Goal: Information Seeking & Learning: Learn about a topic

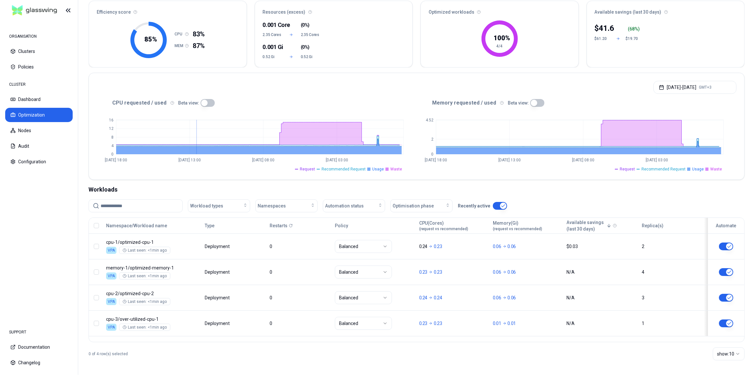
scroll to position [62, 0]
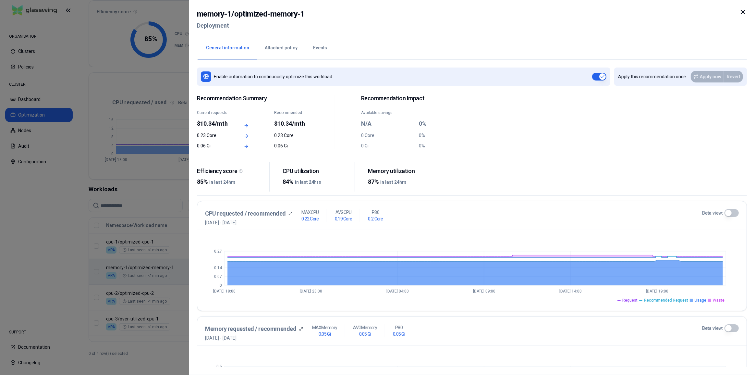
click at [742, 12] on icon at bounding box center [743, 12] width 8 height 8
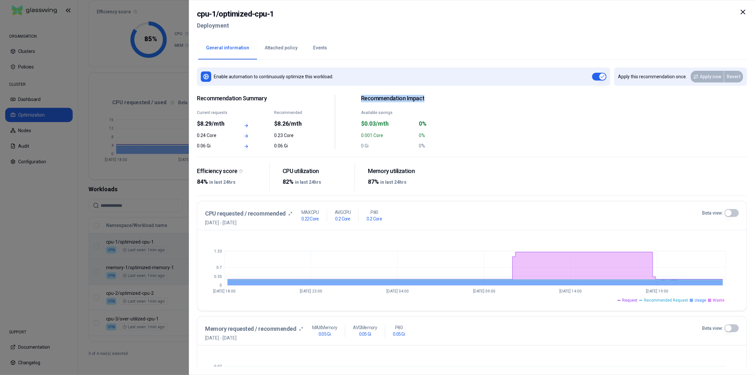
drag, startPoint x: 362, startPoint y: 98, endPoint x: 430, endPoint y: 99, distance: 68.8
click at [430, 99] on h2 "Recommendation Impact" at bounding box center [417, 98] width 112 height 7
copy h2 "Recommendation Impact"
